Goal: Check status: Check status

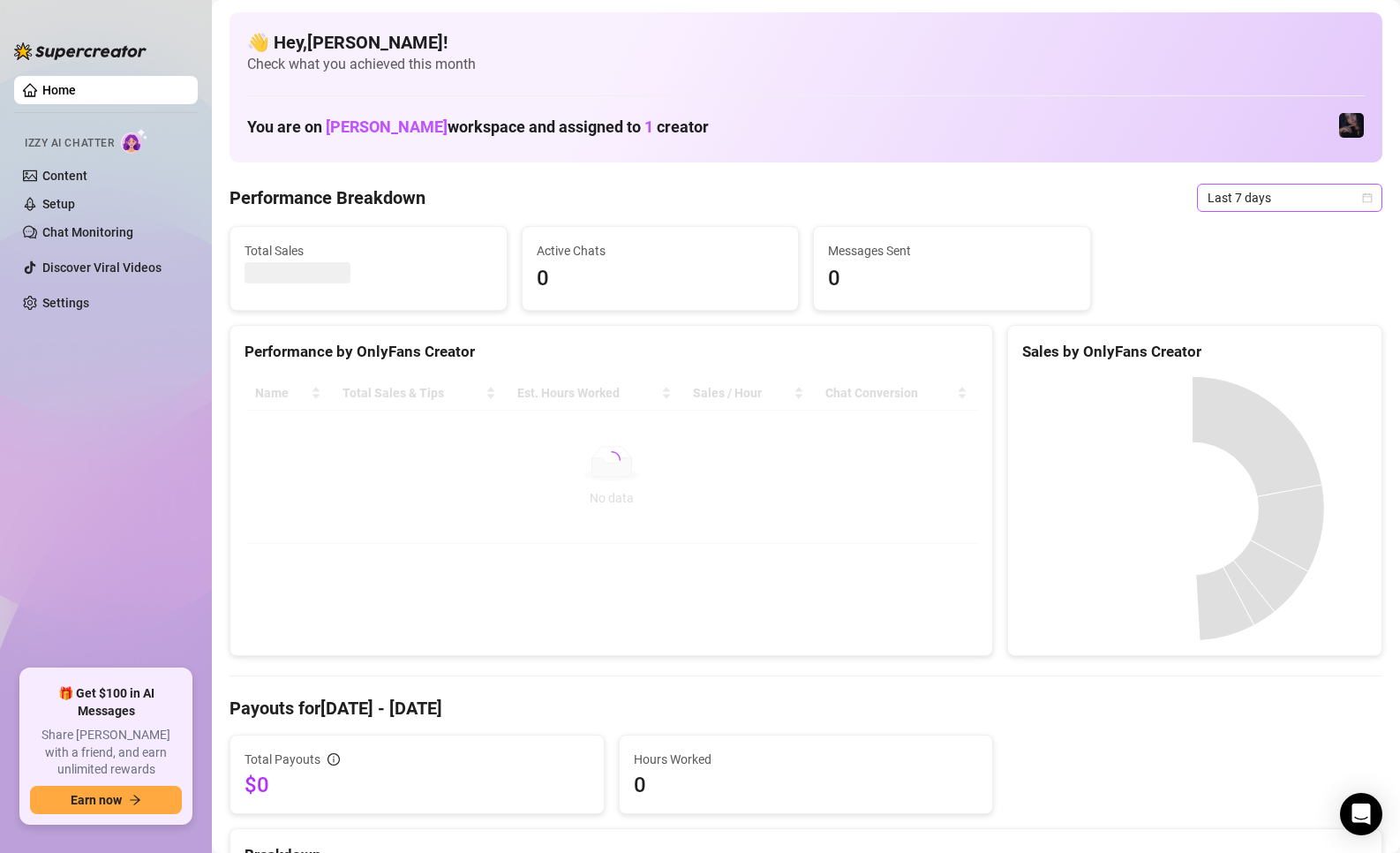
click at [1239, 208] on span "Last 7 days" at bounding box center [1290, 197] width 165 height 27
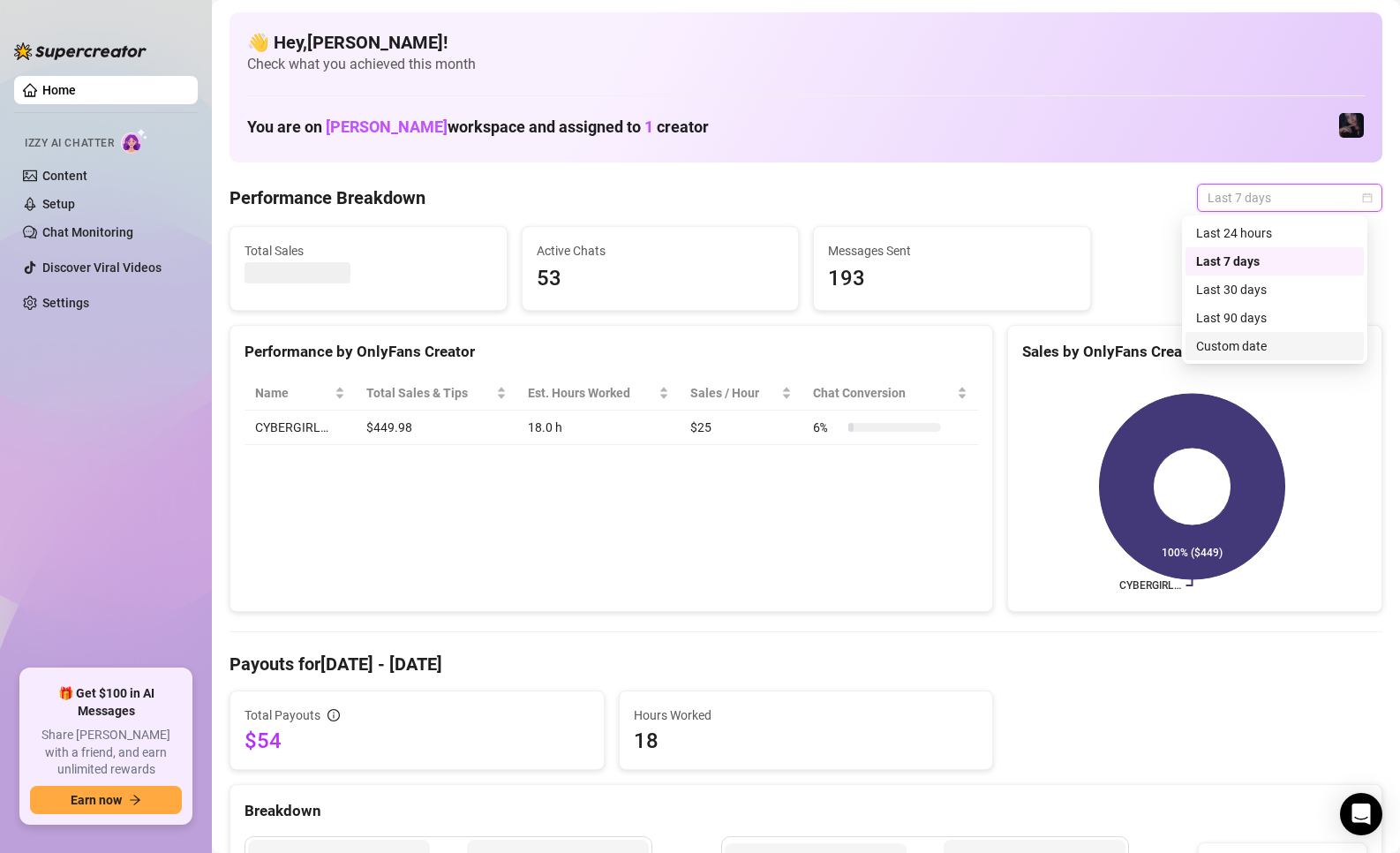
click at [1206, 346] on div "Custom date" at bounding box center [1275, 346] width 157 height 19
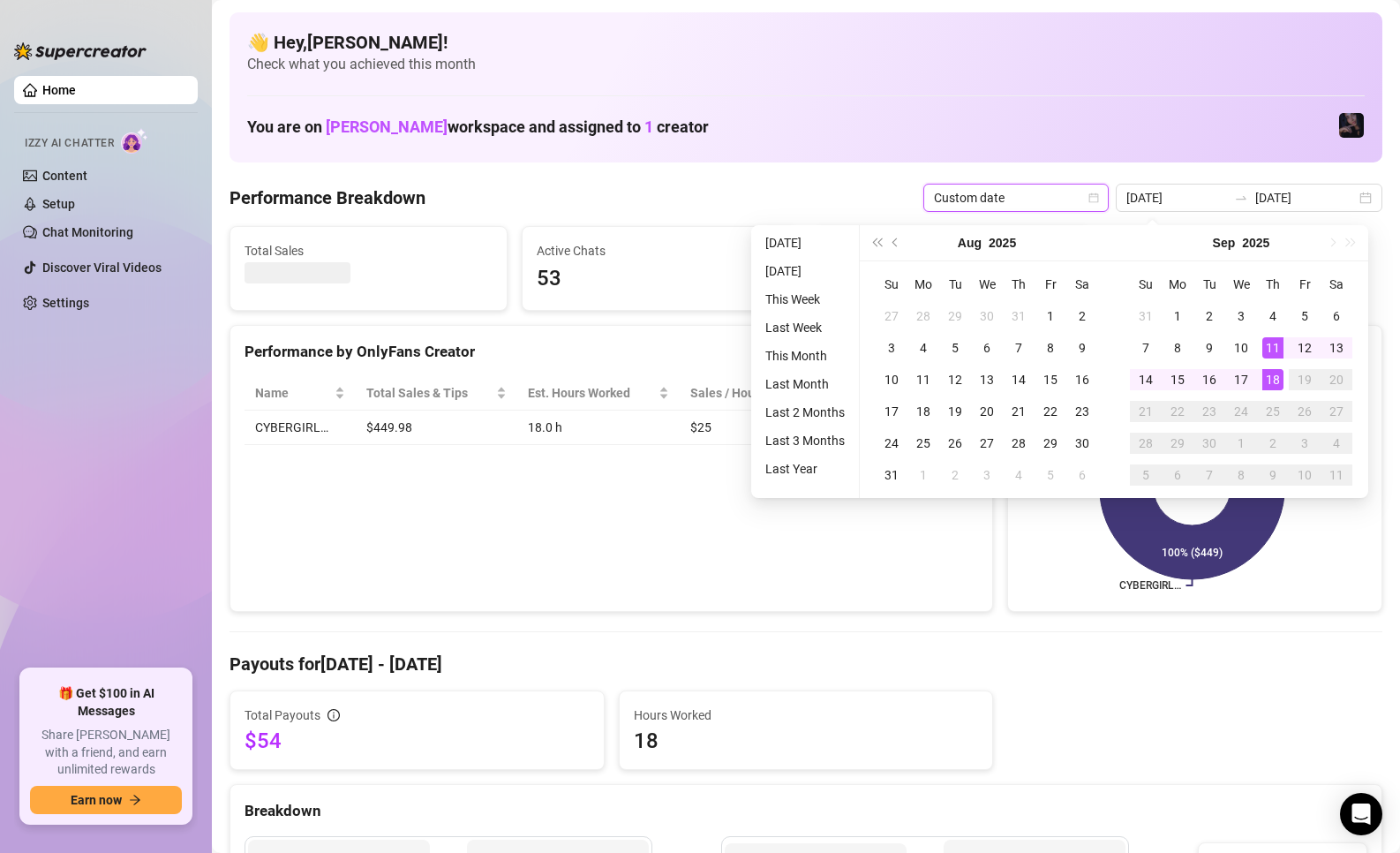
type input "[DATE]"
click at [1264, 386] on div "18" at bounding box center [1273, 379] width 21 height 21
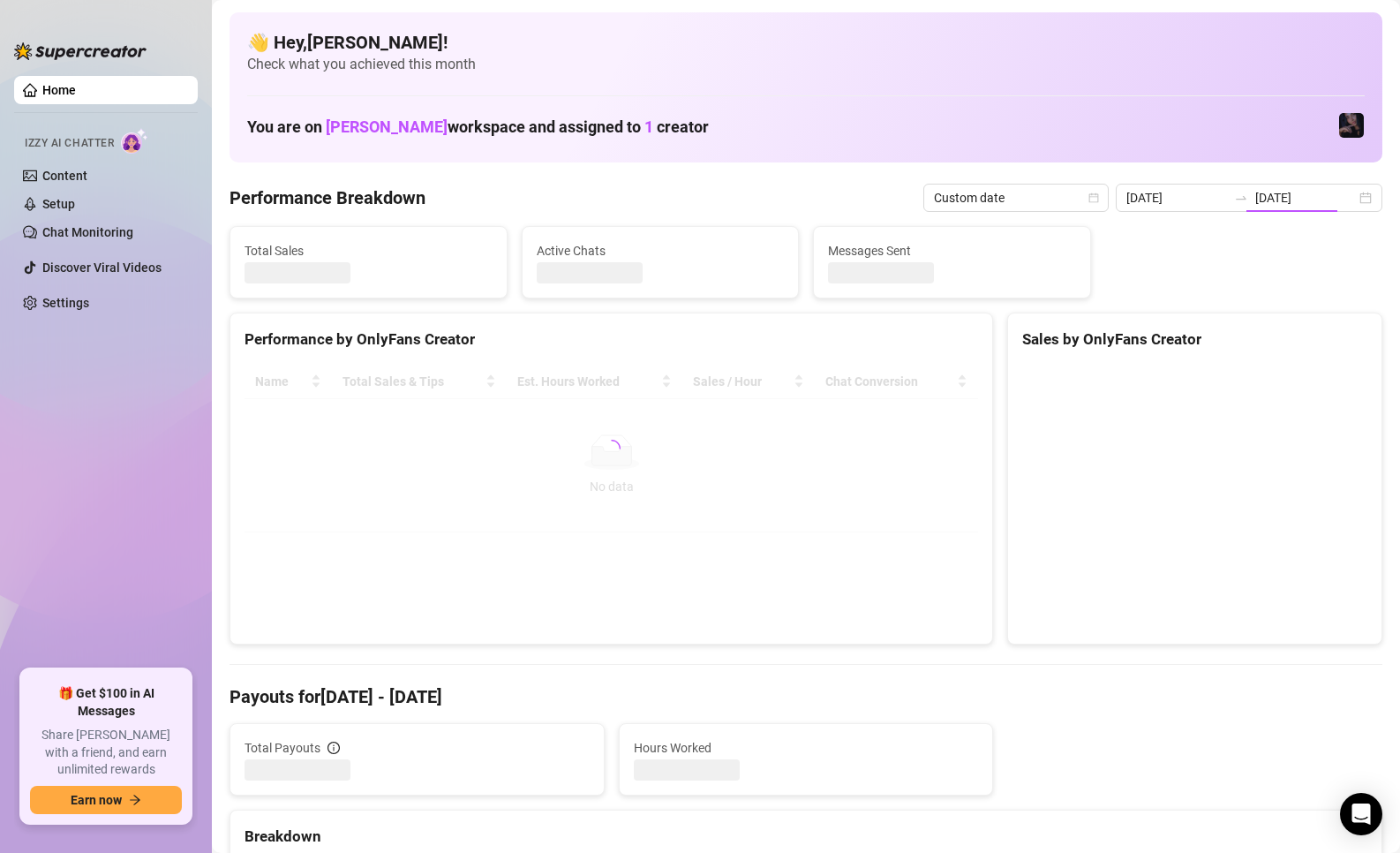
type input "[DATE]"
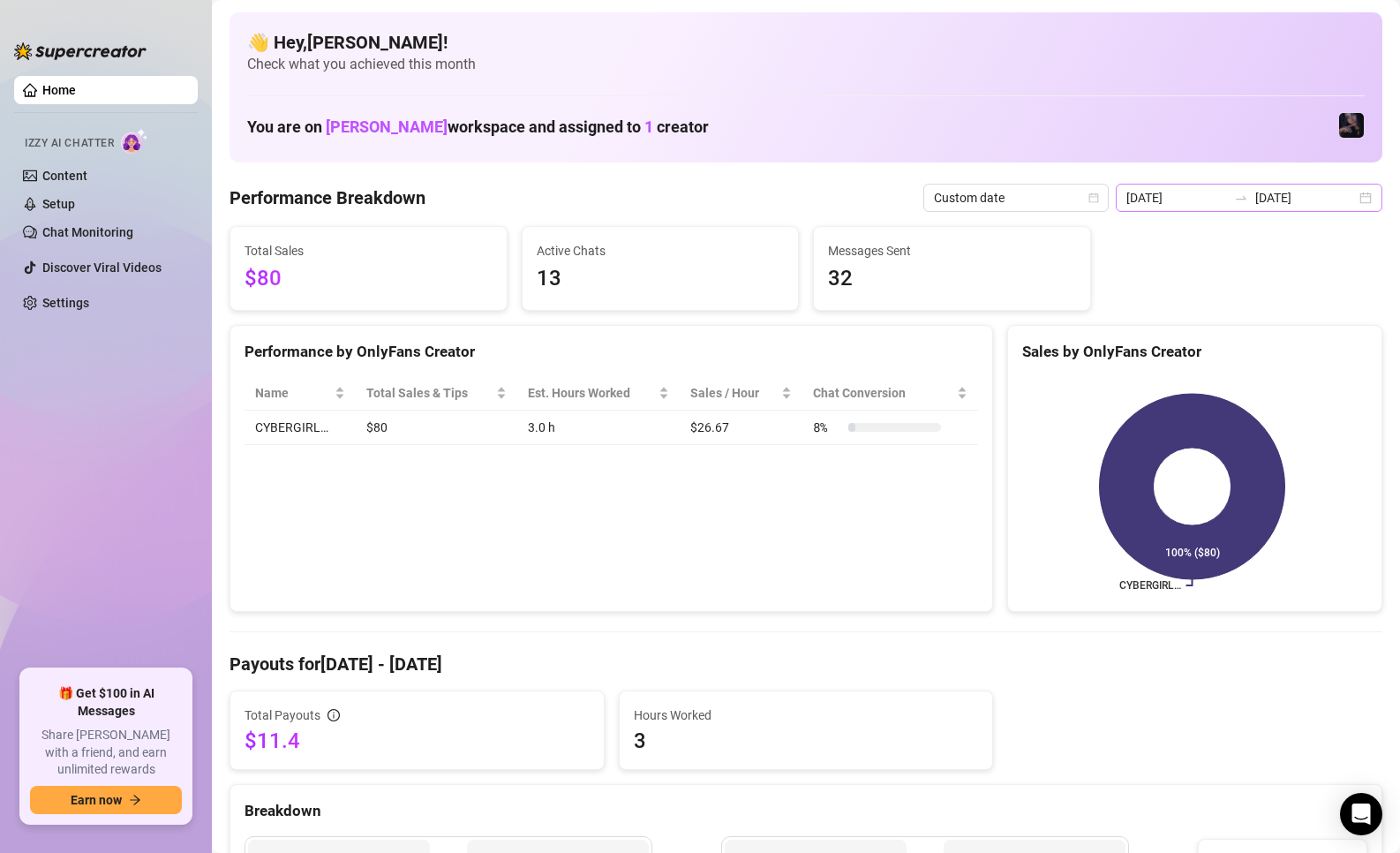
click at [1233, 207] on div "[DATE] [DATE]" at bounding box center [1250, 197] width 267 height 28
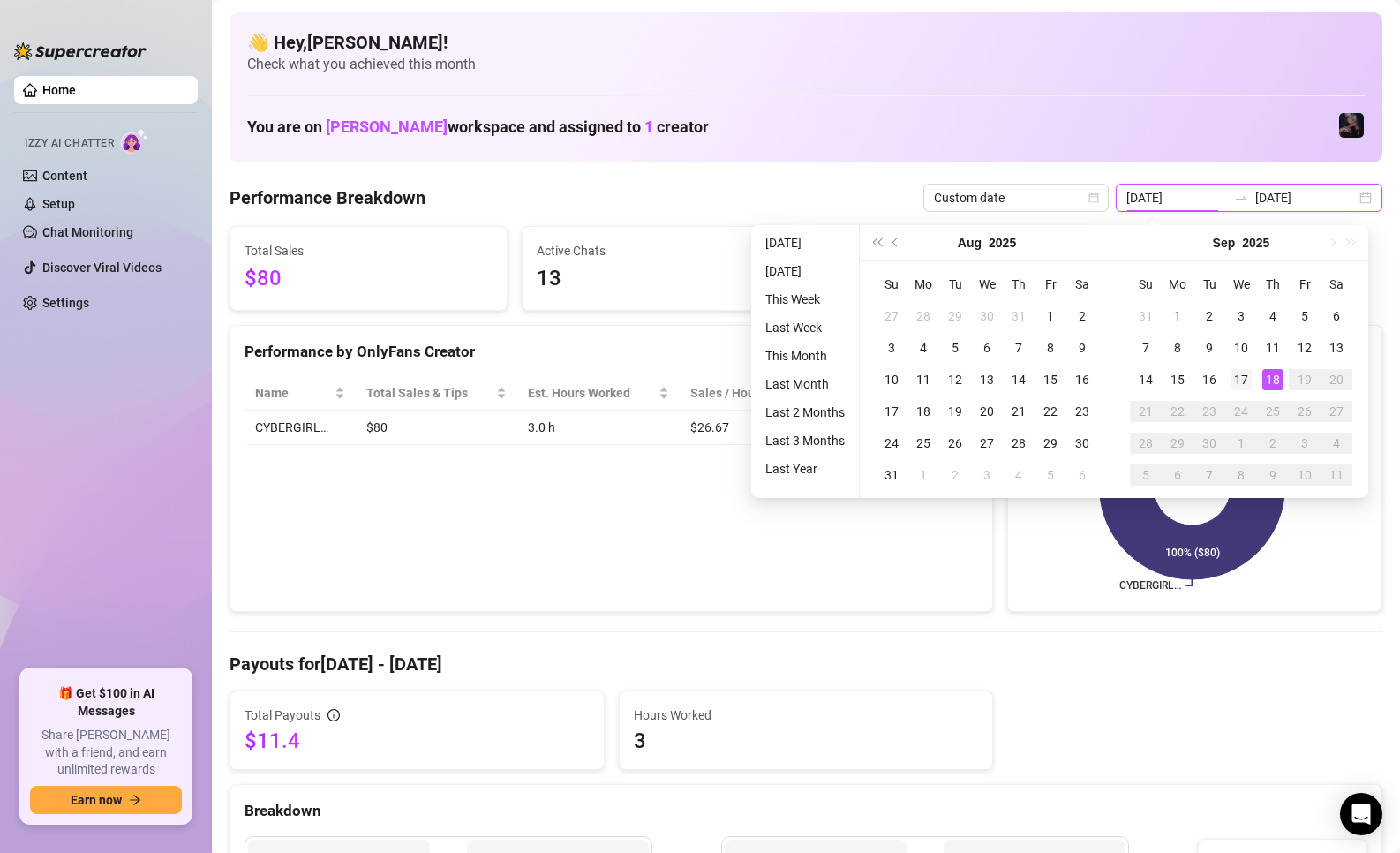
type input "[DATE]"
click at [1239, 388] on div "17" at bounding box center [1241, 379] width 21 height 21
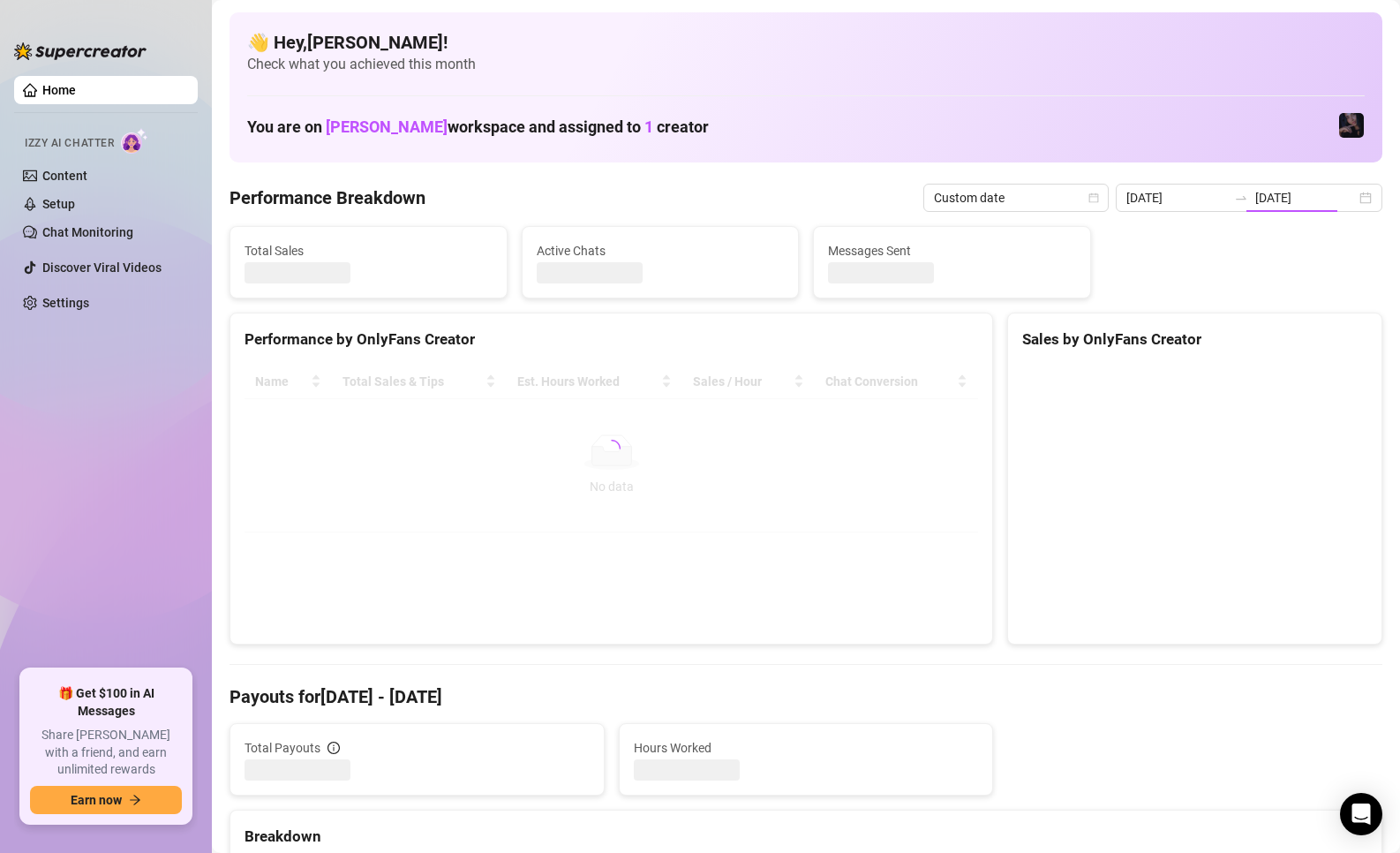
type input "[DATE]"
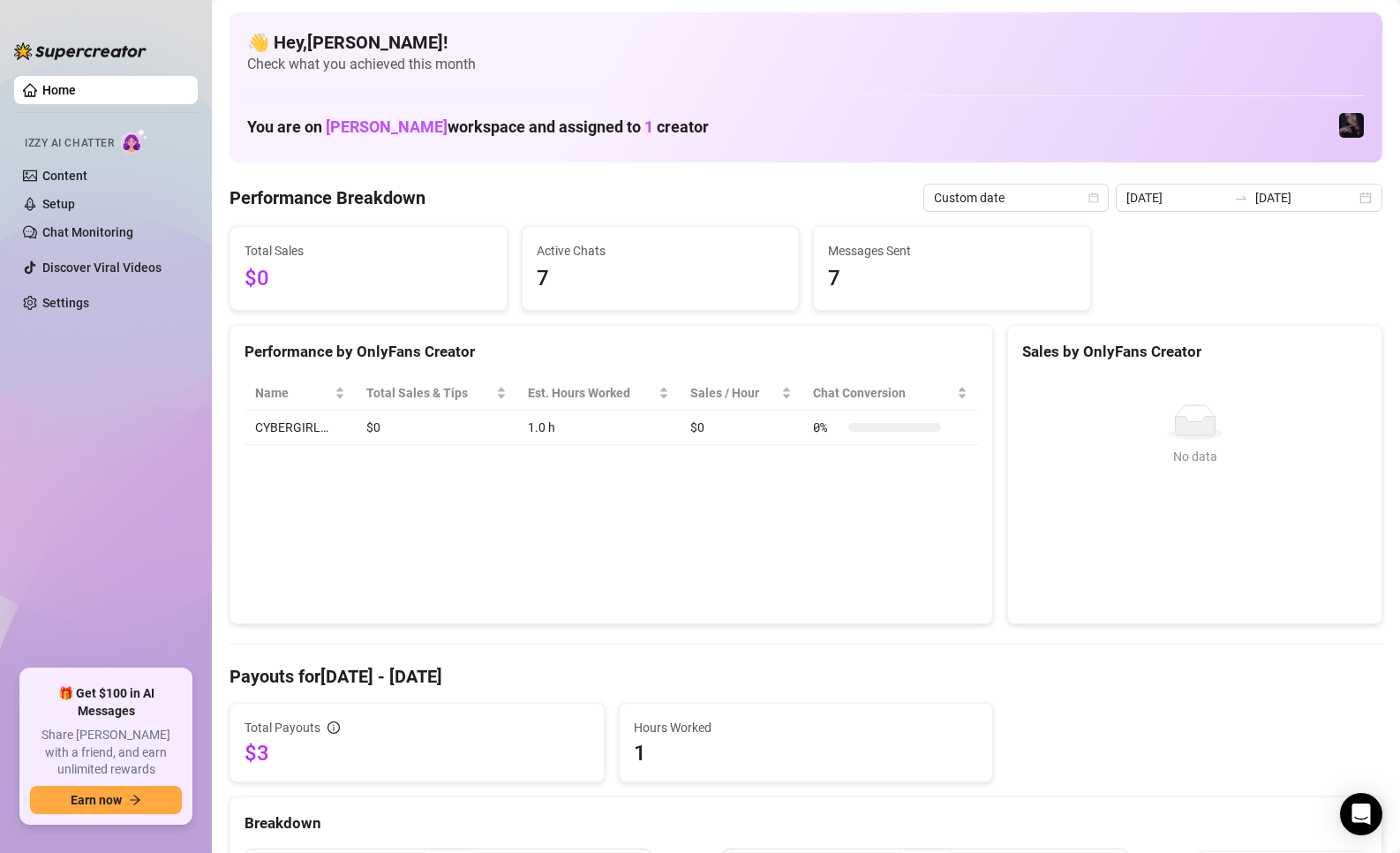
click at [1289, 186] on div "[DATE] [DATE]" at bounding box center [1250, 197] width 267 height 28
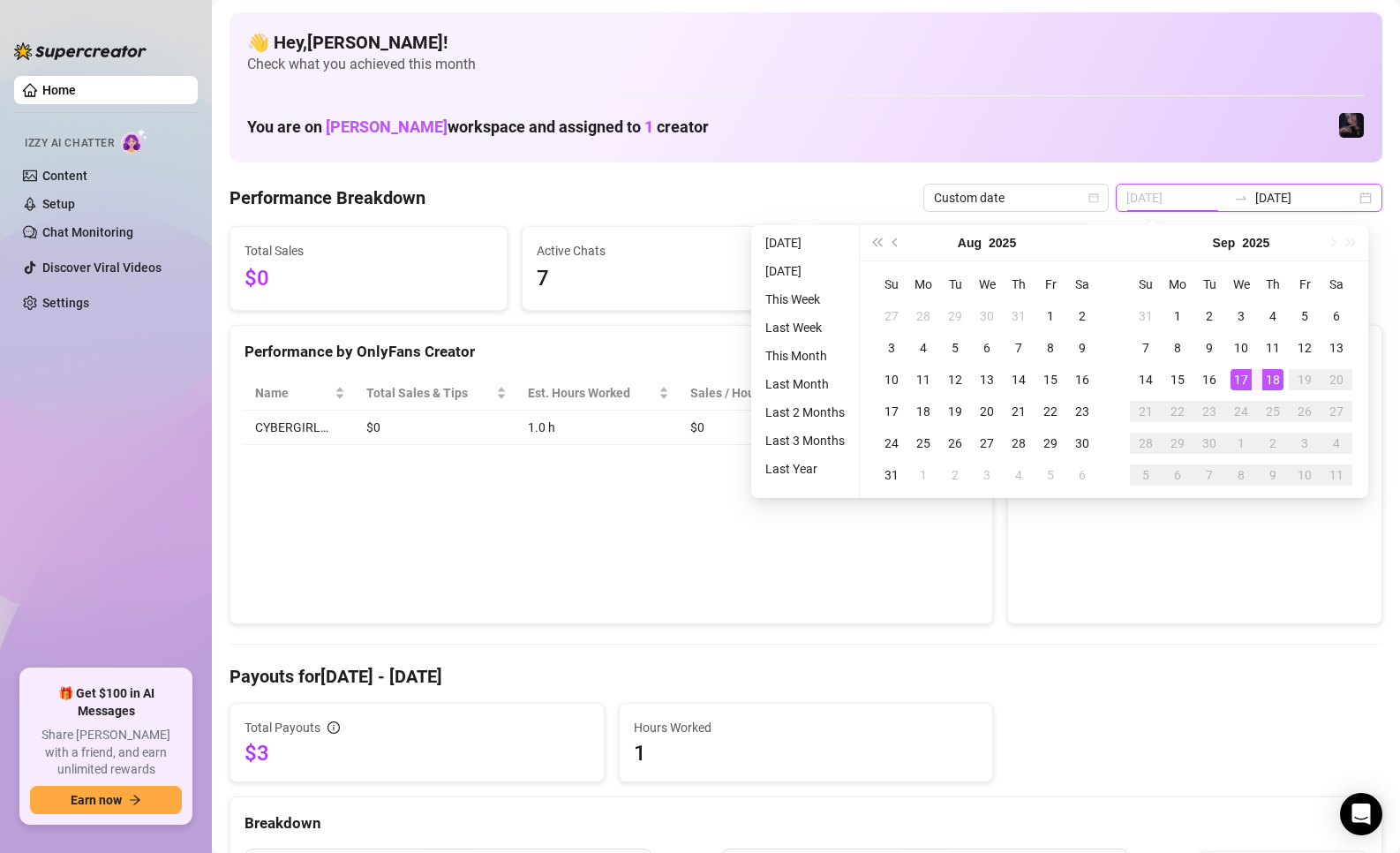
type input "[DATE]"
click at [1250, 372] on div "17" at bounding box center [1241, 379] width 21 height 21
type input "[DATE]"
click at [1271, 375] on div "18" at bounding box center [1273, 379] width 21 height 21
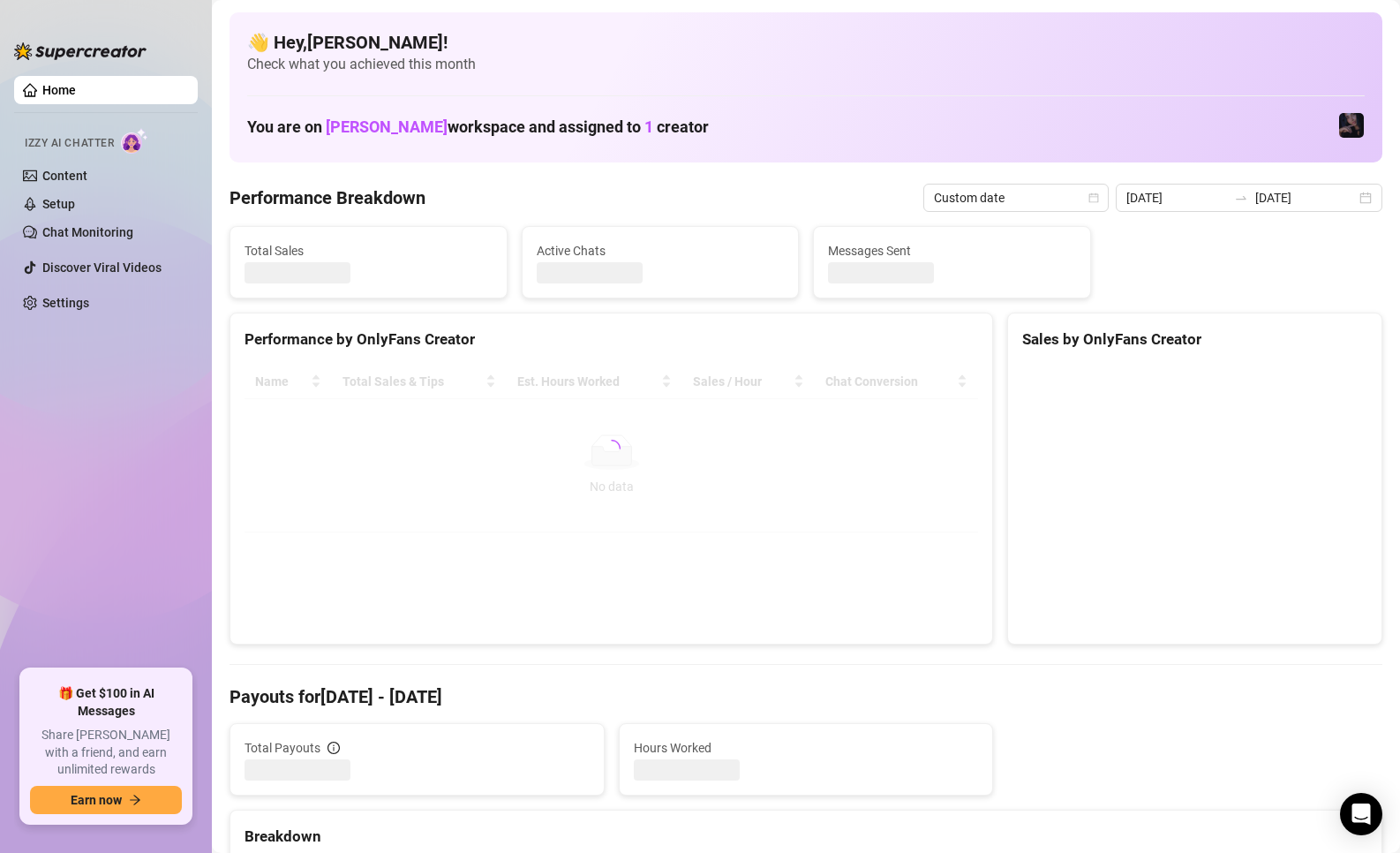
type input "[DATE]"
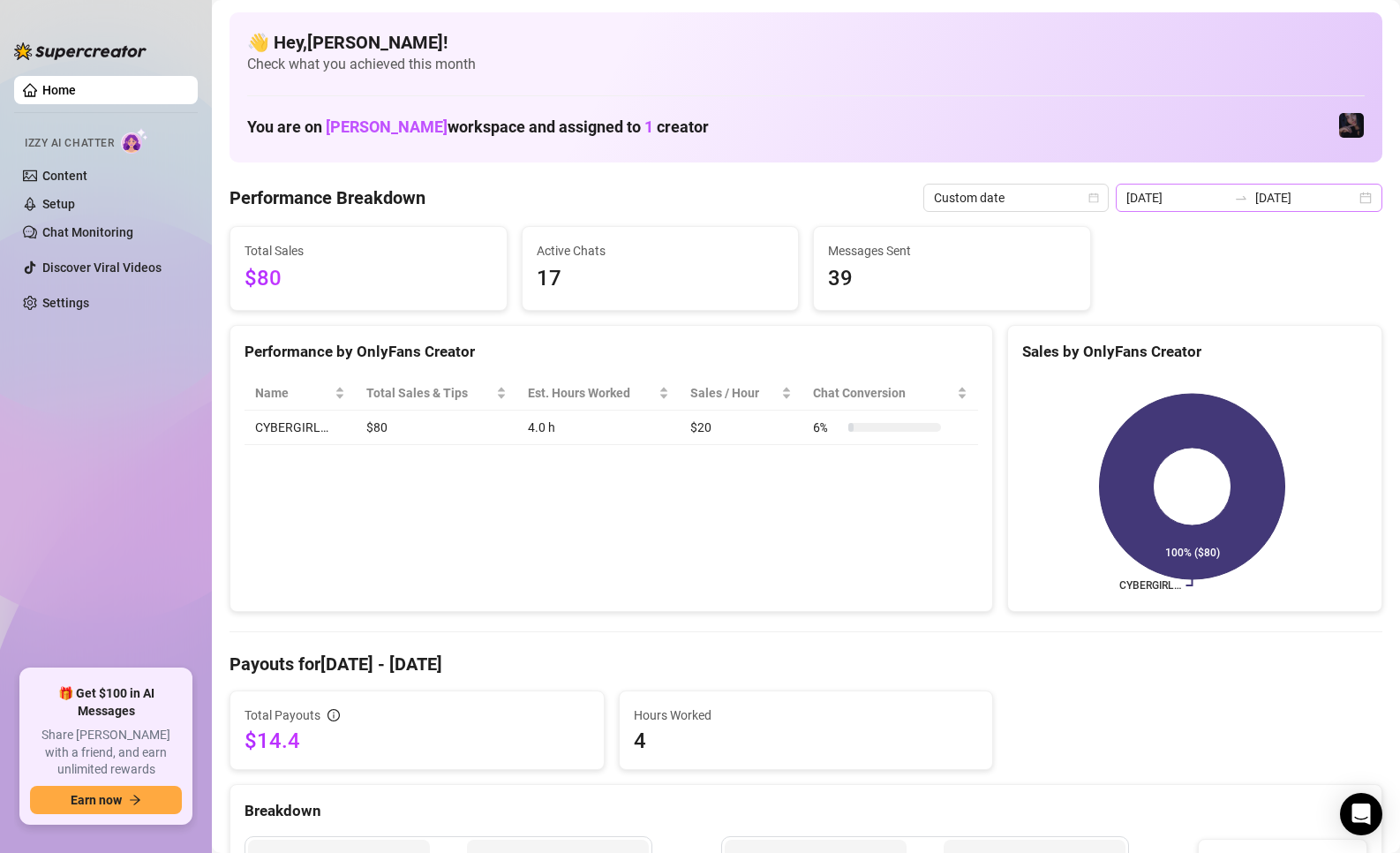
click at [1228, 198] on div at bounding box center [1241, 197] width 28 height 14
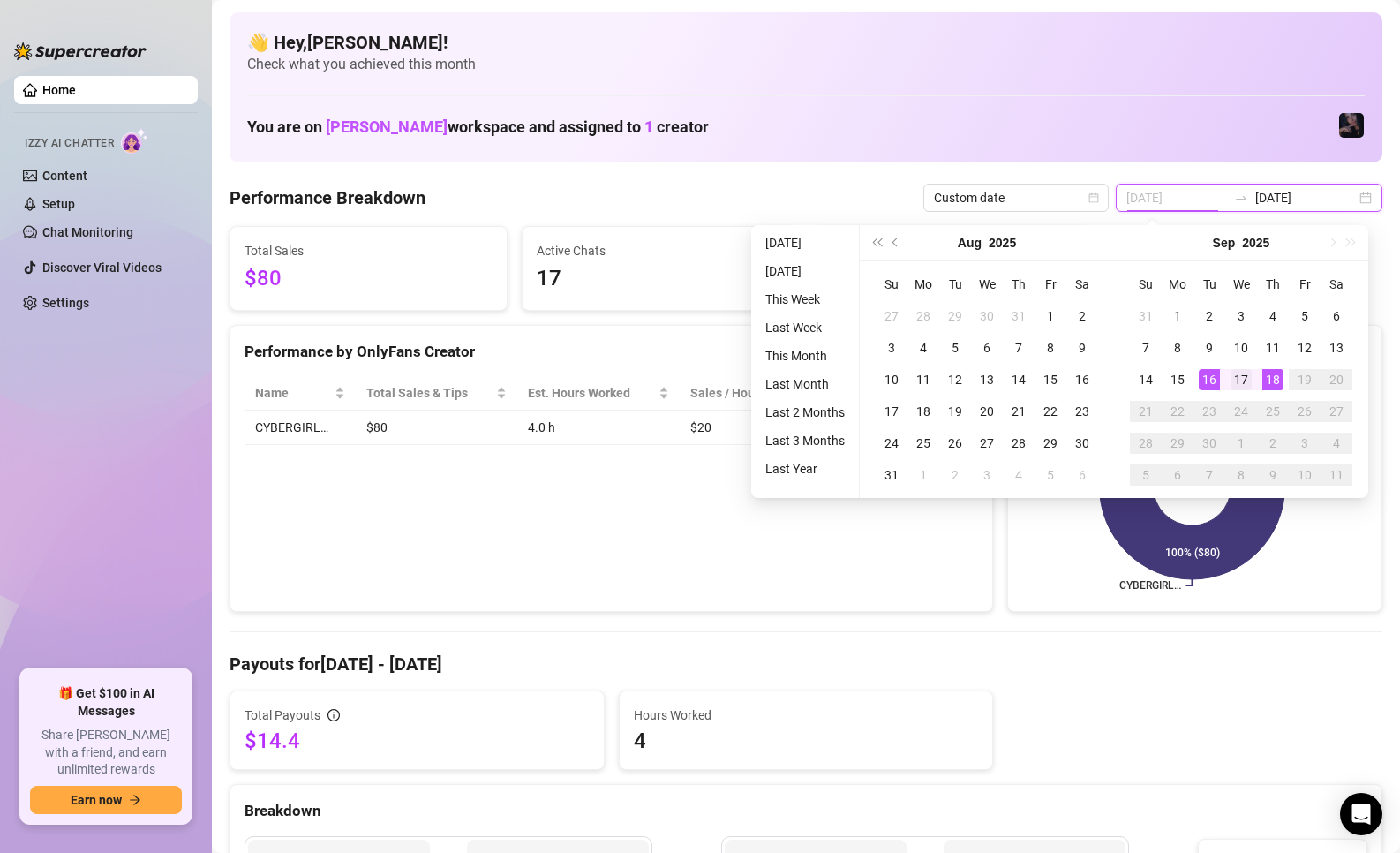
type input "[DATE]"
click at [1237, 381] on div "17" at bounding box center [1241, 379] width 21 height 21
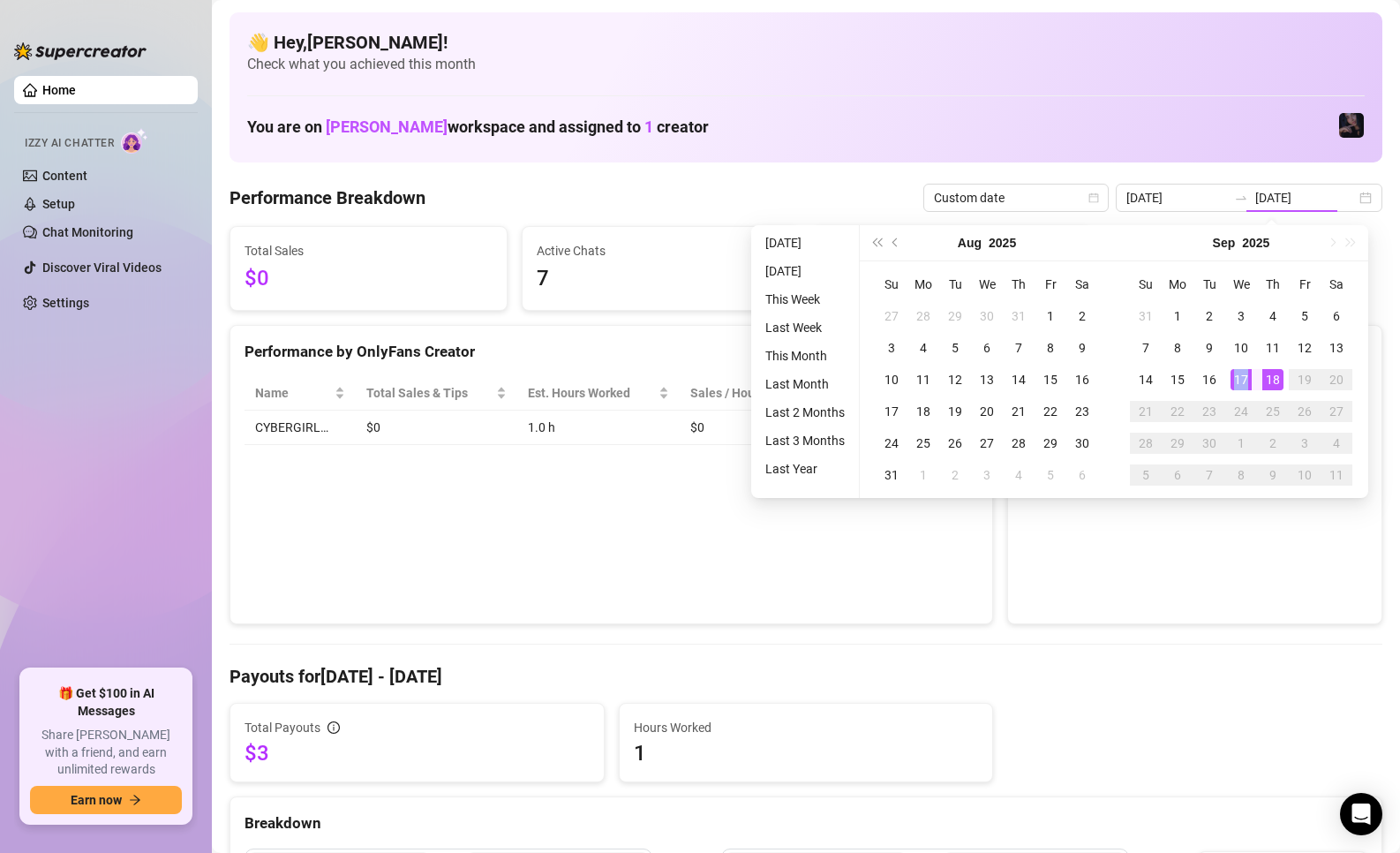
type input "[DATE]"
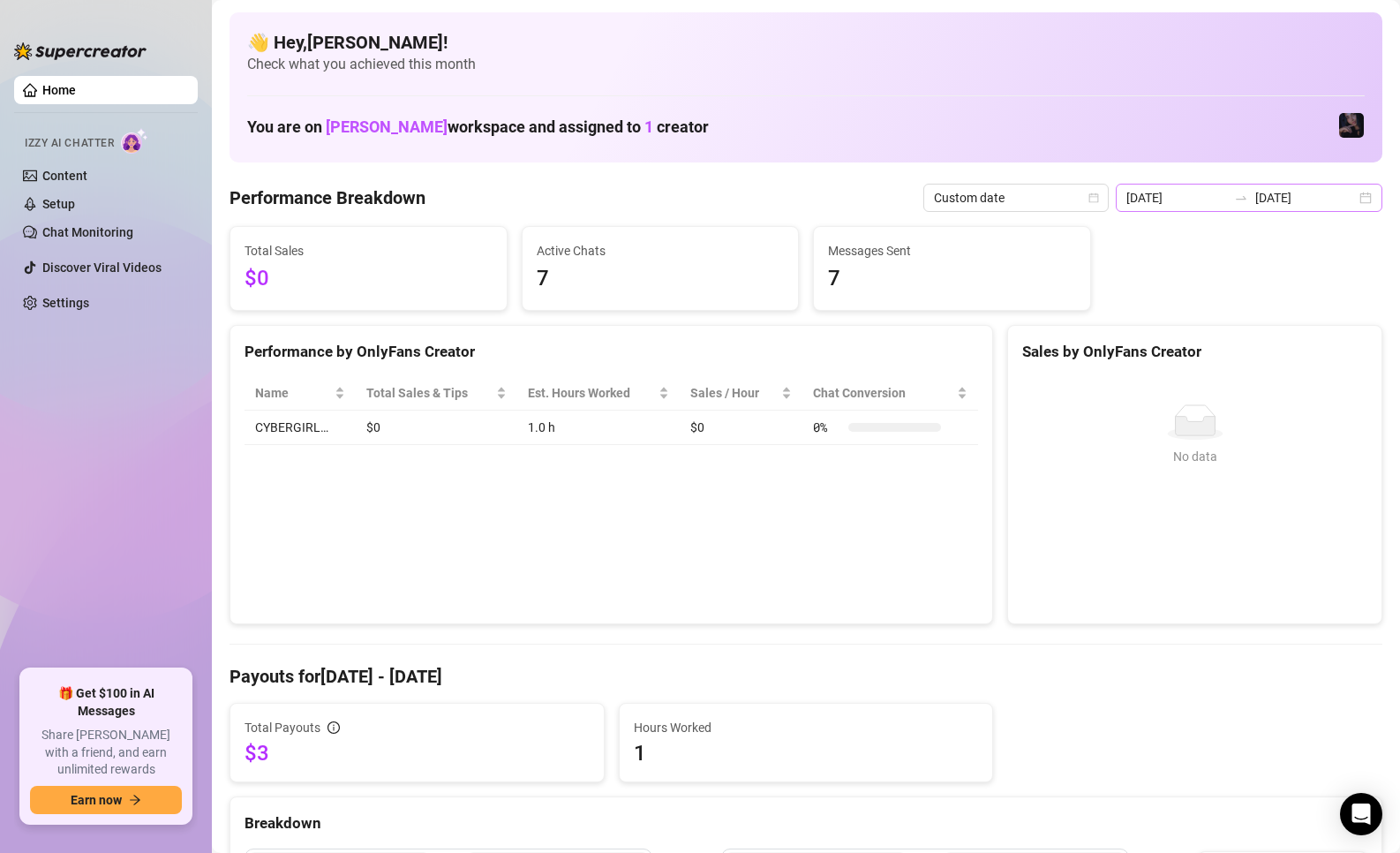
click at [1235, 210] on div "[DATE] [DATE]" at bounding box center [1250, 197] width 267 height 28
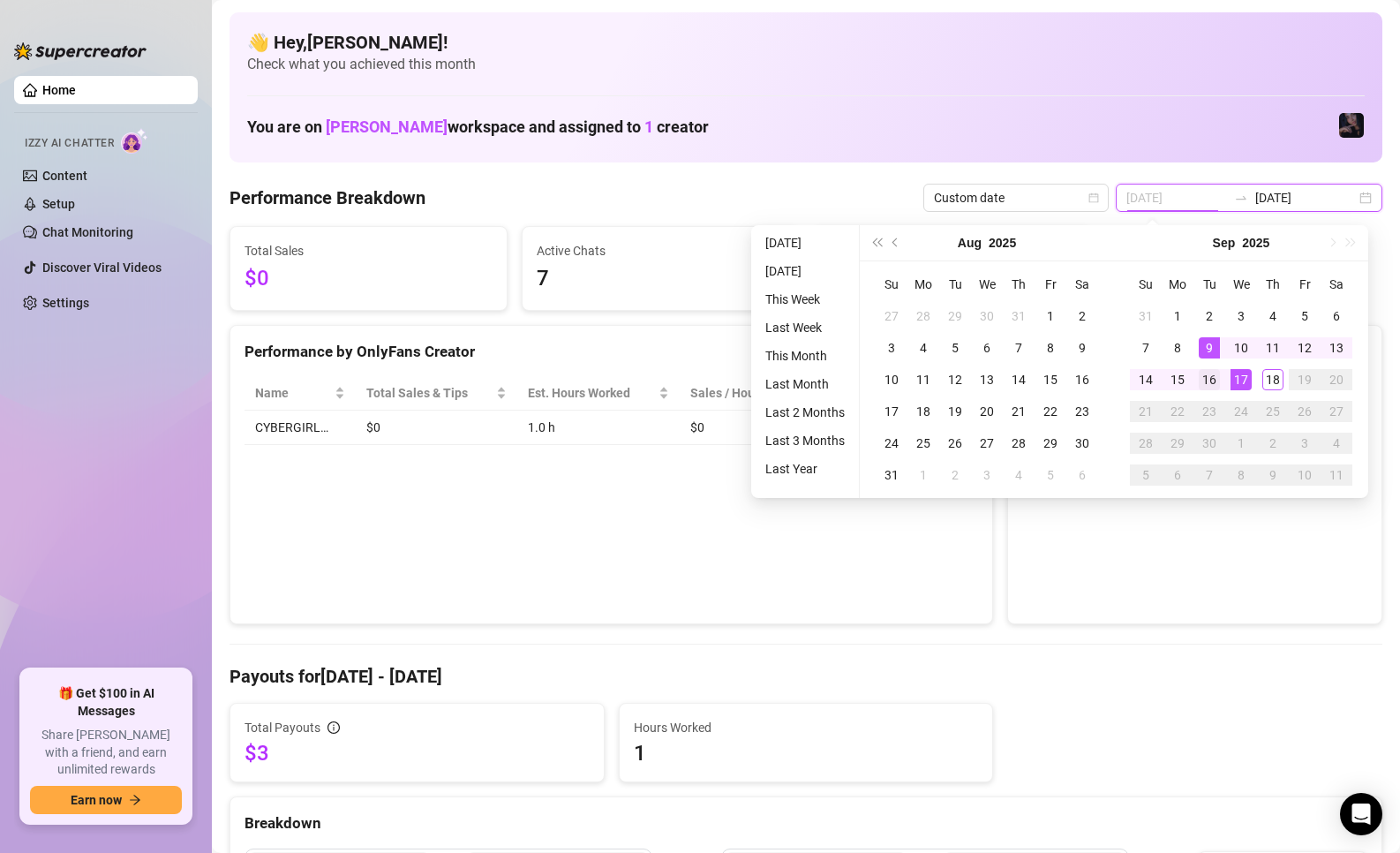
type input "[DATE]"
click at [1201, 370] on div "16" at bounding box center [1209, 379] width 21 height 21
click at [1201, 371] on div "16" at bounding box center [1209, 379] width 21 height 21
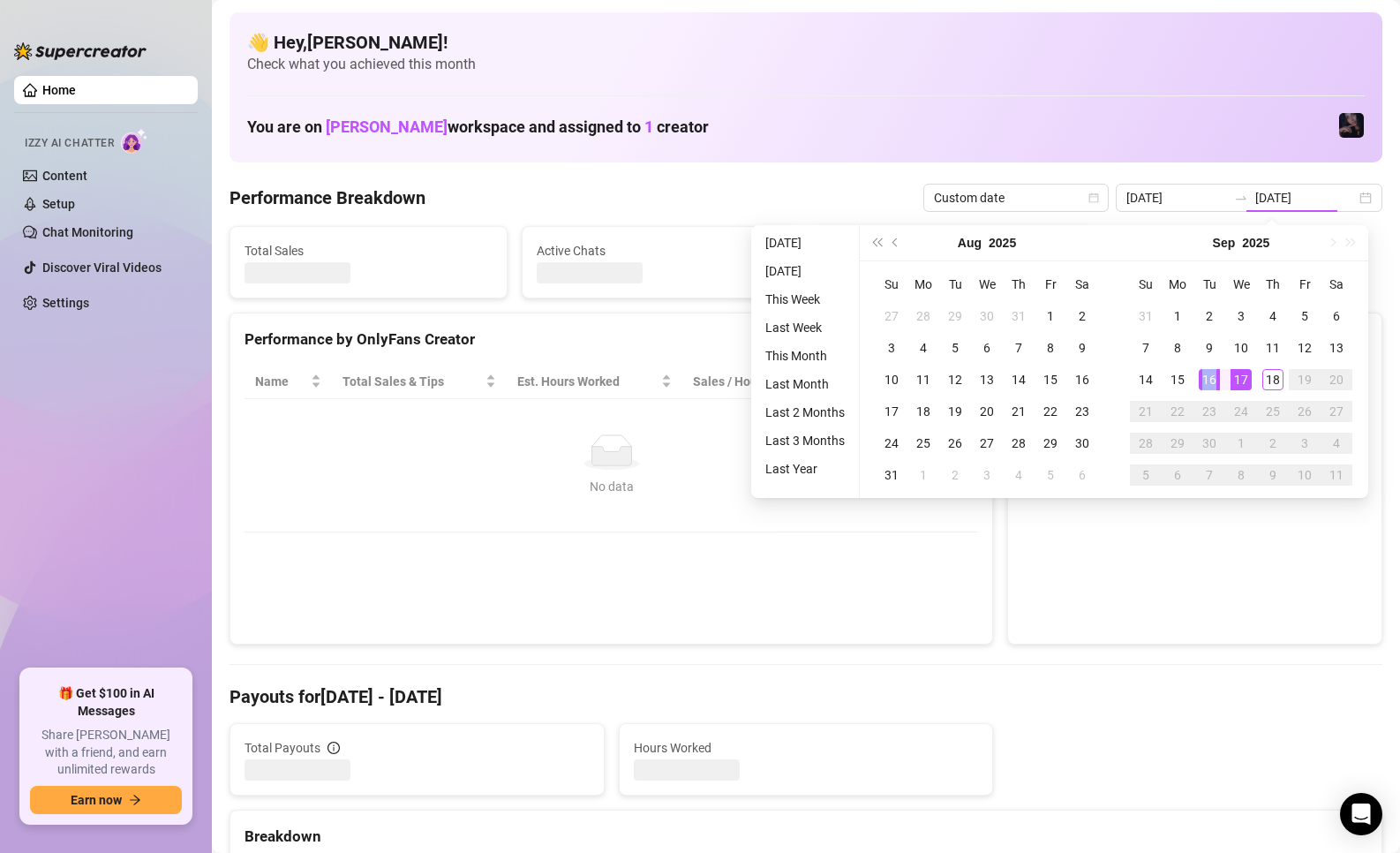
type input "[DATE]"
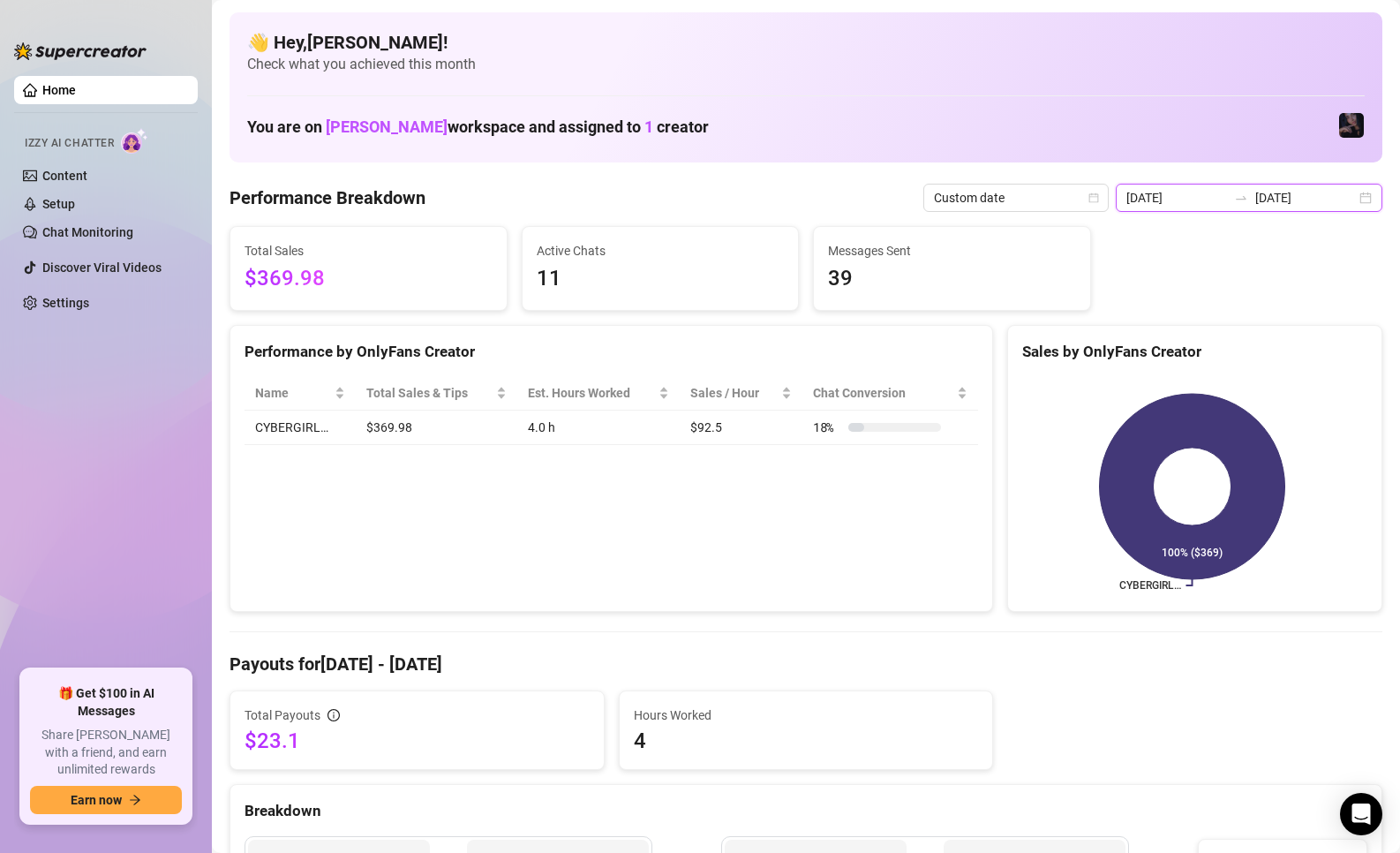
click at [1277, 191] on input "[DATE]" at bounding box center [1306, 197] width 101 height 19
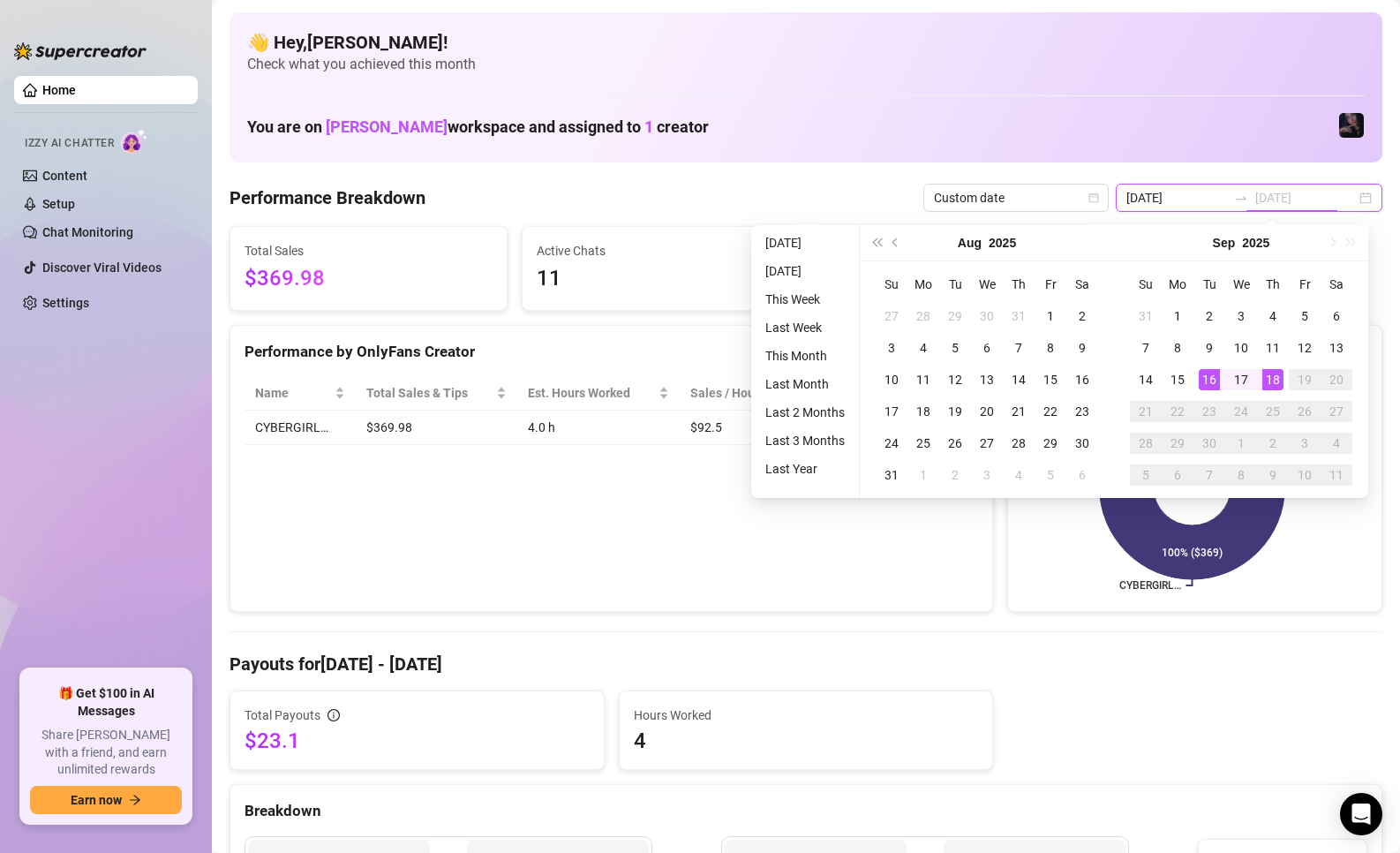
type input "[DATE]"
click at [1210, 382] on div "16" at bounding box center [1209, 379] width 21 height 21
type input "[DATE]"
click at [1277, 385] on div "18" at bounding box center [1273, 379] width 21 height 21
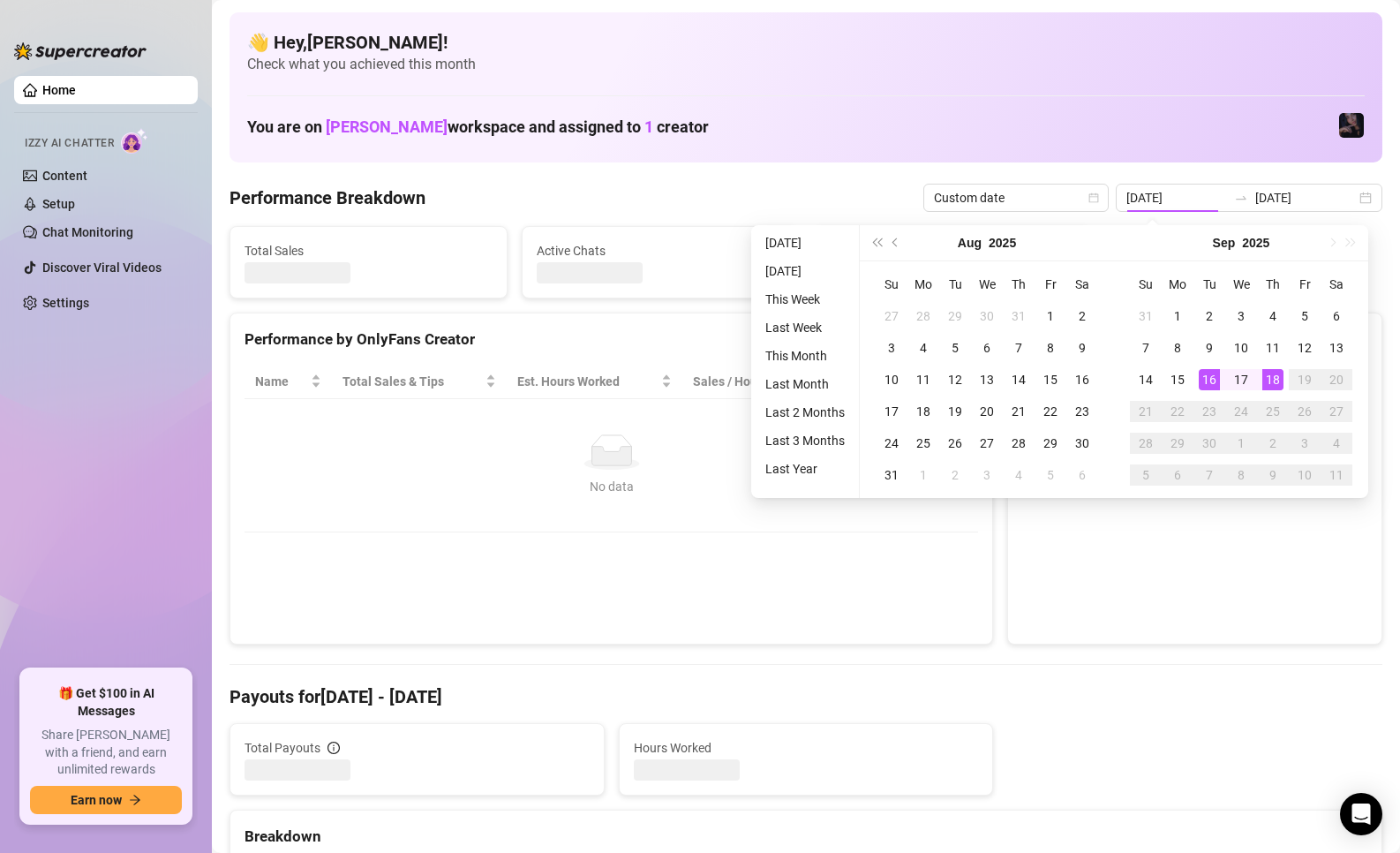
type input "[DATE]"
